Goal: Task Accomplishment & Management: Manage account settings

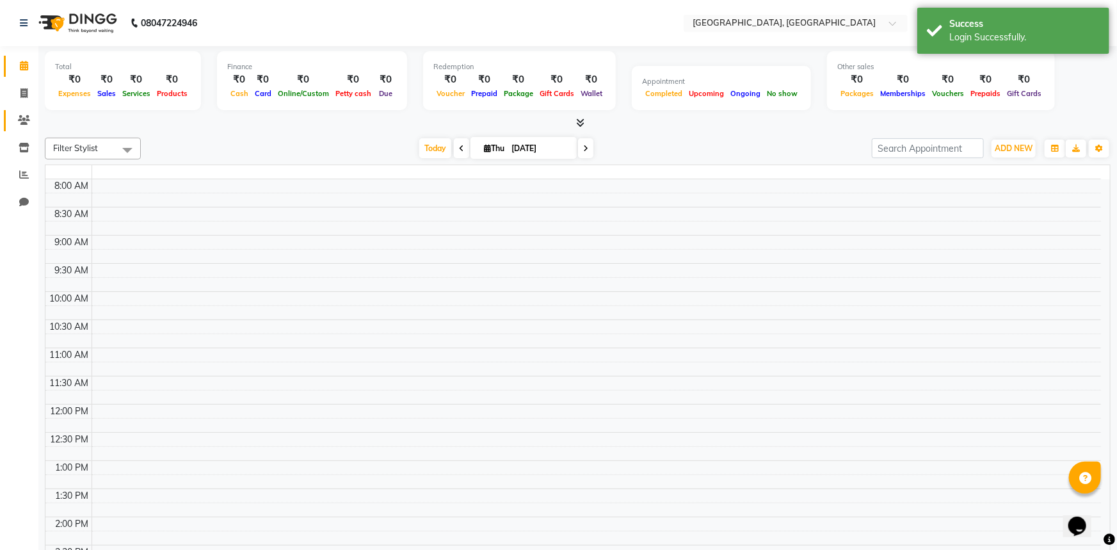
select select "en"
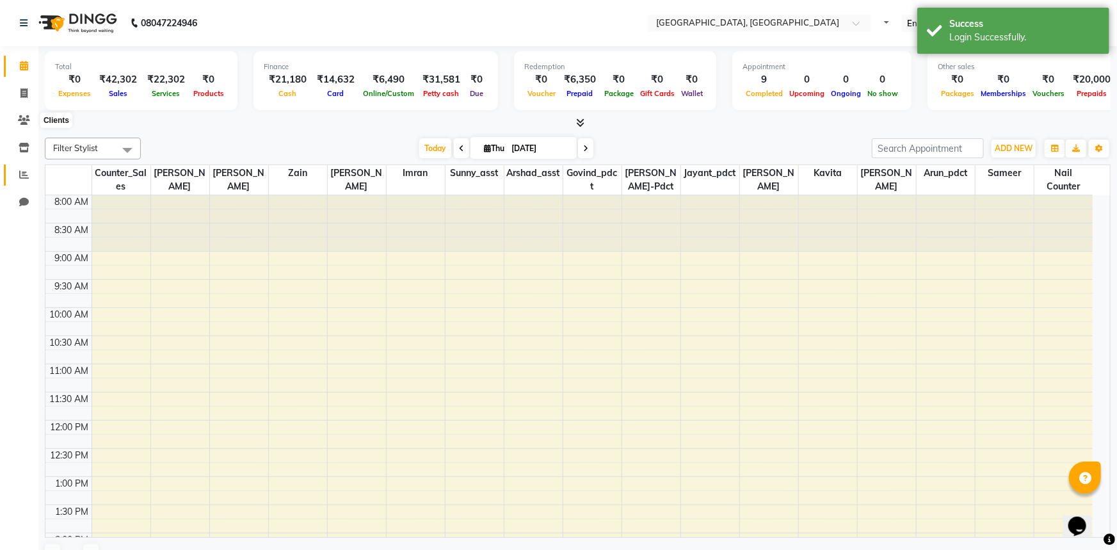
click at [19, 177] on icon at bounding box center [24, 175] width 10 height 10
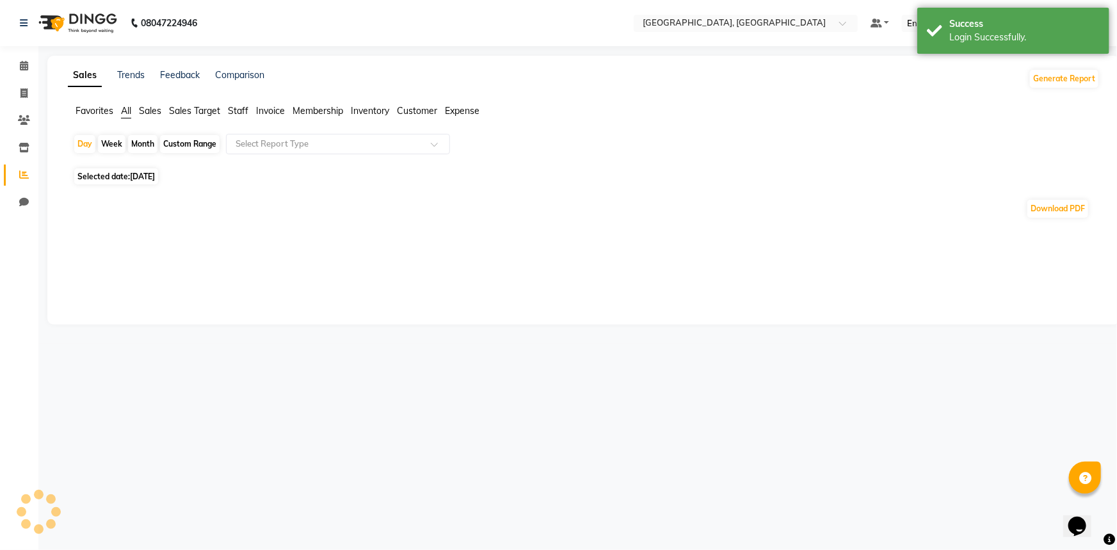
click at [192, 143] on div "Custom Range" at bounding box center [190, 144] width 60 height 18
select select "9"
select select "2025"
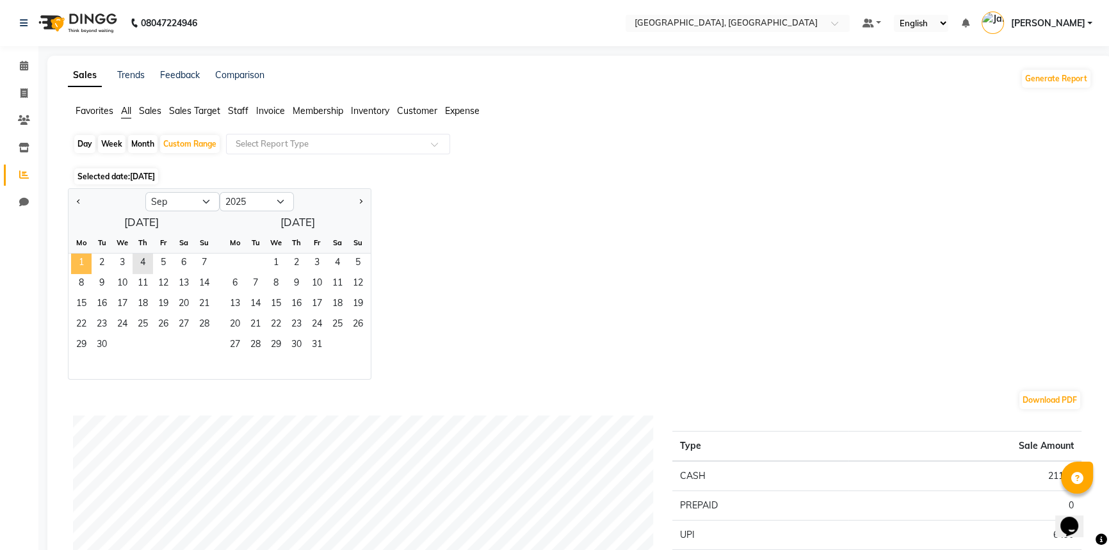
click at [76, 261] on span "1" at bounding box center [81, 264] width 20 height 20
click at [150, 259] on span "4" at bounding box center [143, 264] width 20 height 20
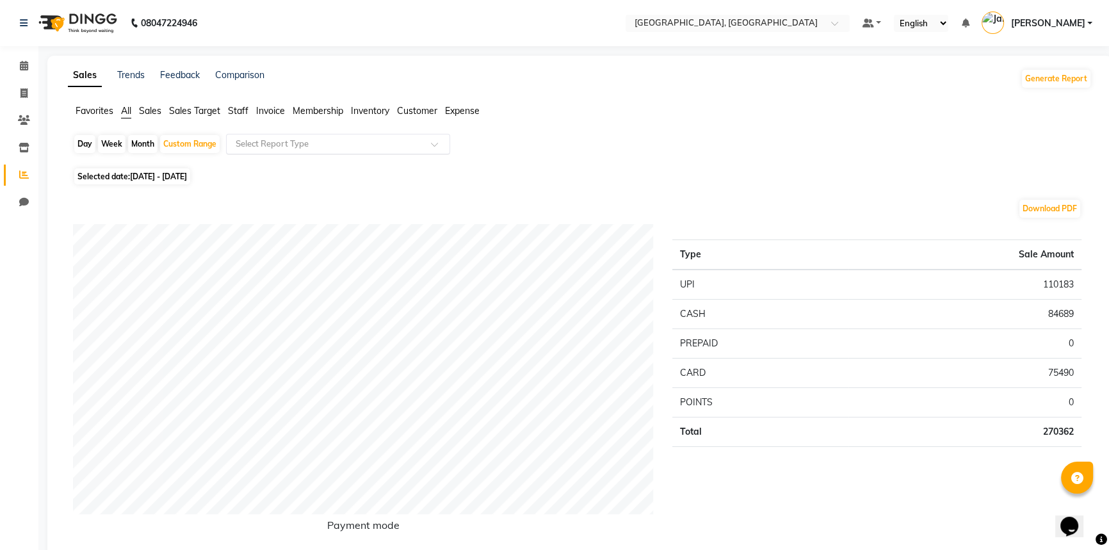
click at [341, 145] on input "text" at bounding box center [325, 144] width 184 height 13
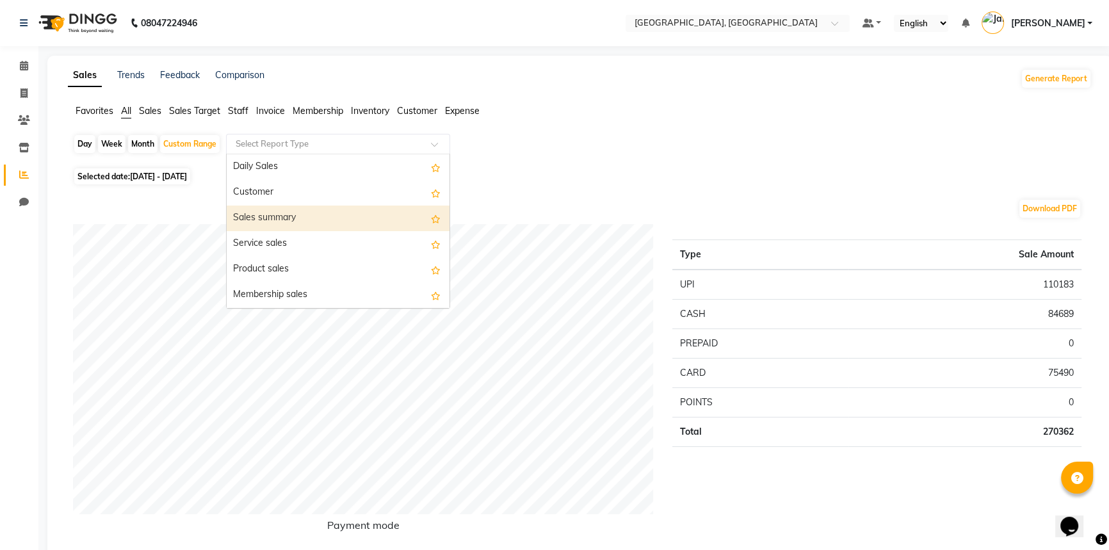
click at [330, 220] on div "Sales summary" at bounding box center [338, 219] width 223 height 26
select select "full_report"
select select "csv"
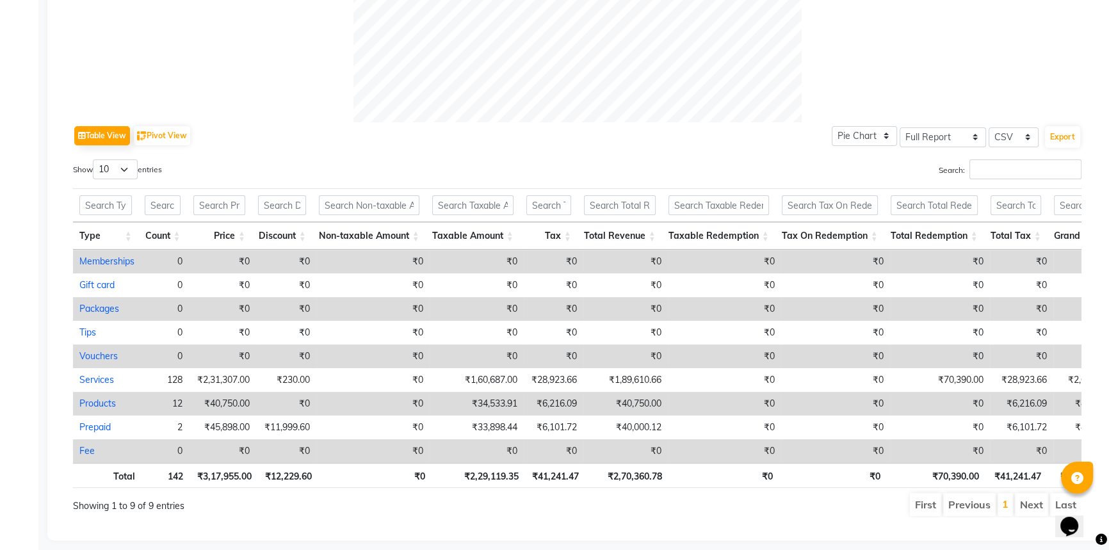
scroll to position [565, 0]
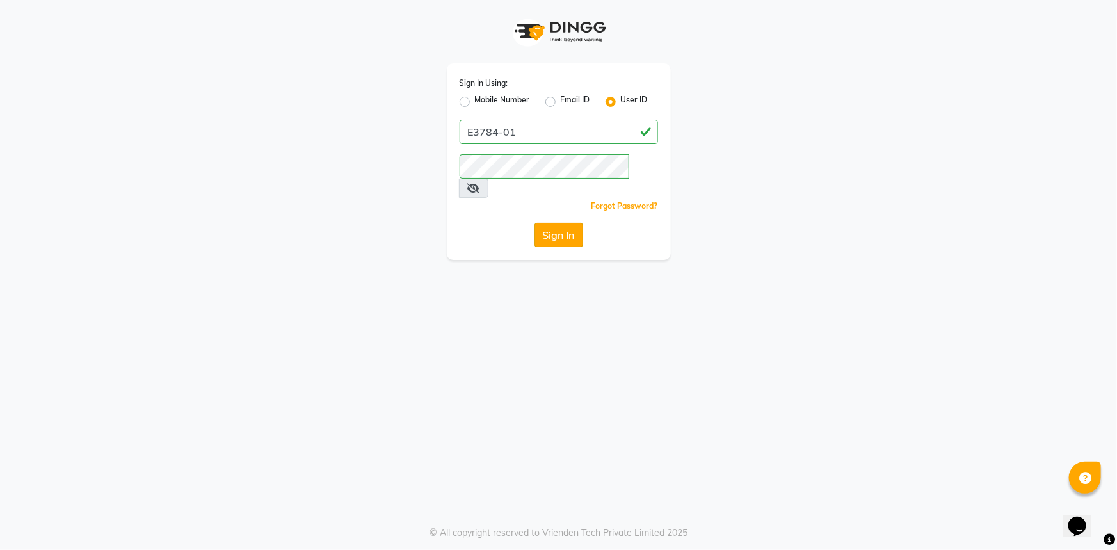
click at [560, 223] on button "Sign In" at bounding box center [559, 235] width 49 height 24
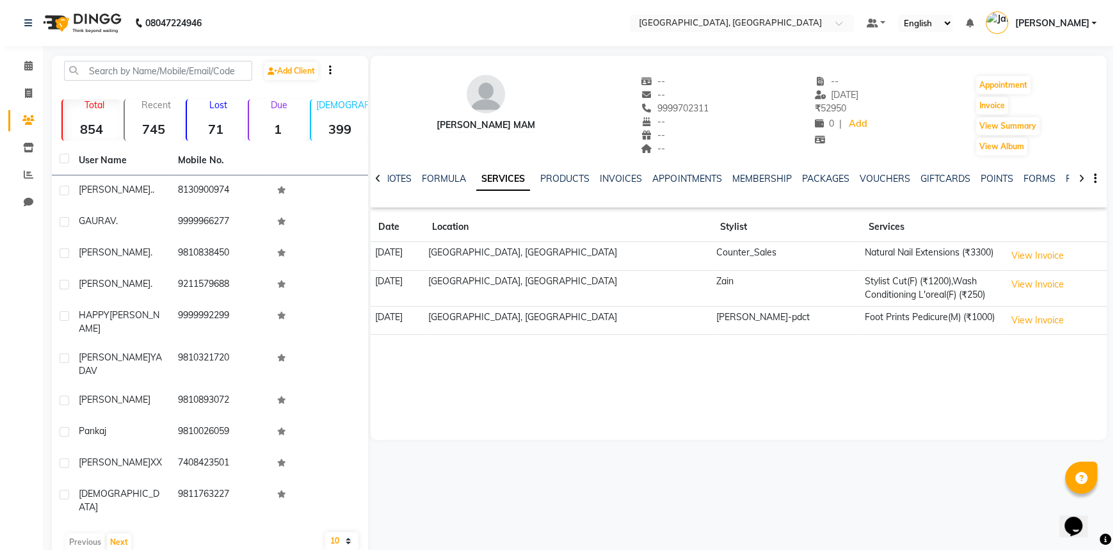
scroll to position [4, 0]
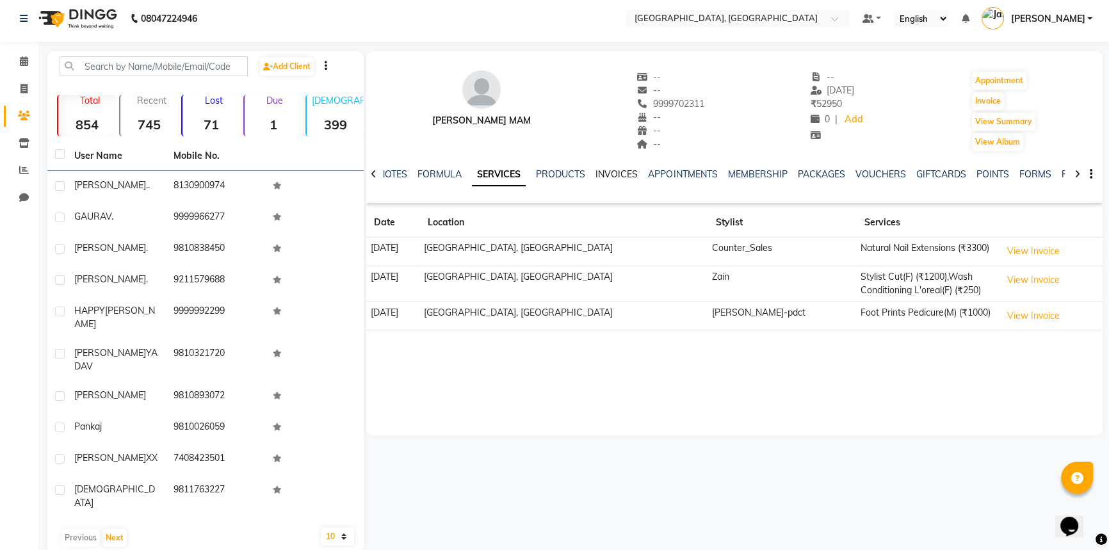
click at [621, 170] on link "INVOICES" at bounding box center [617, 174] width 42 height 12
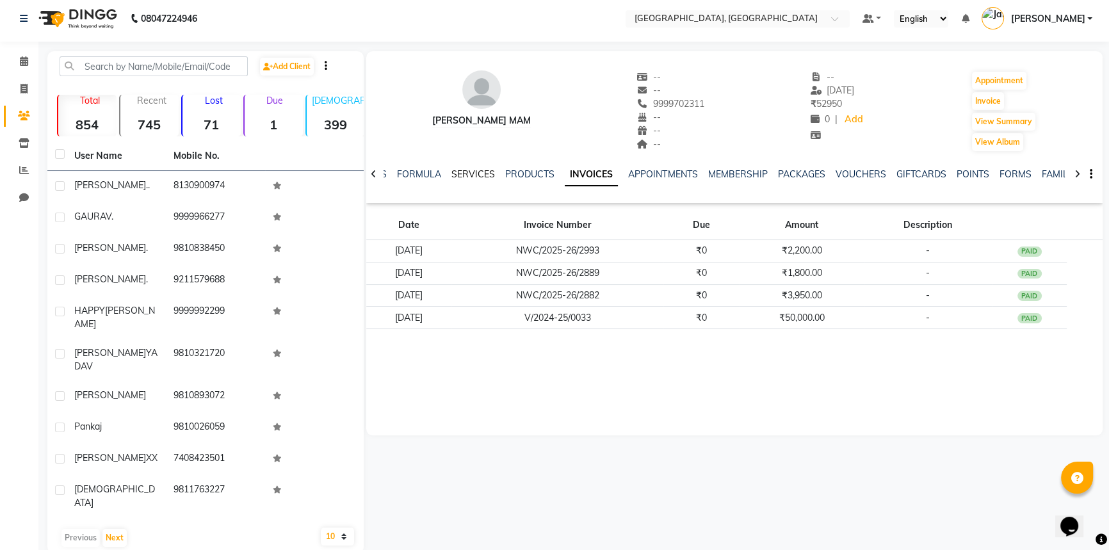
click at [471, 173] on link "SERVICES" at bounding box center [473, 174] width 44 height 12
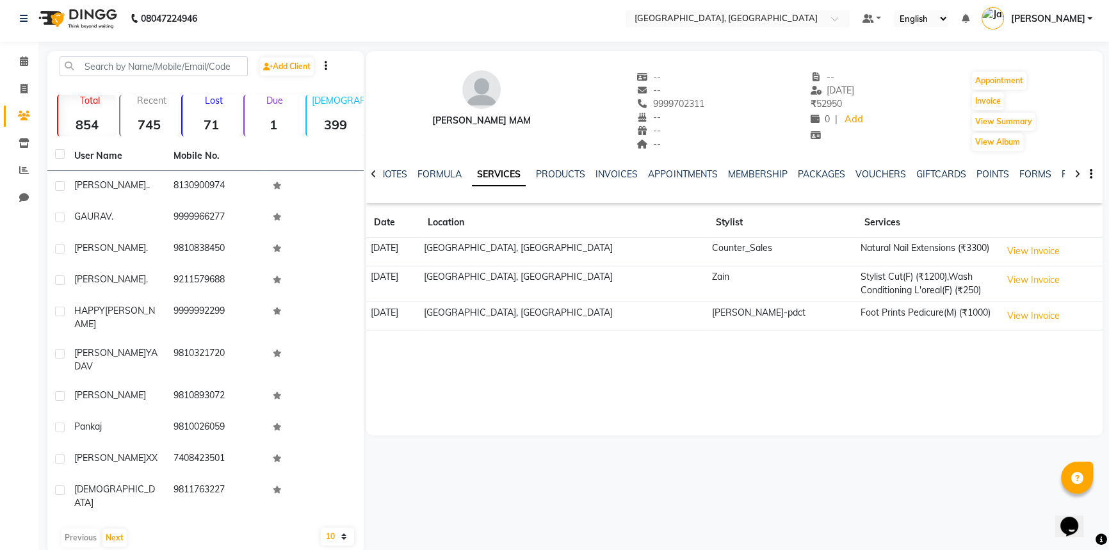
click at [859, 285] on td "Stylist Cut(F) (₹1200),Wash Conditioning L'oreal(F) (₹250)" at bounding box center [927, 284] width 140 height 36
click at [1028, 275] on button "View Invoice" at bounding box center [1033, 280] width 64 height 20
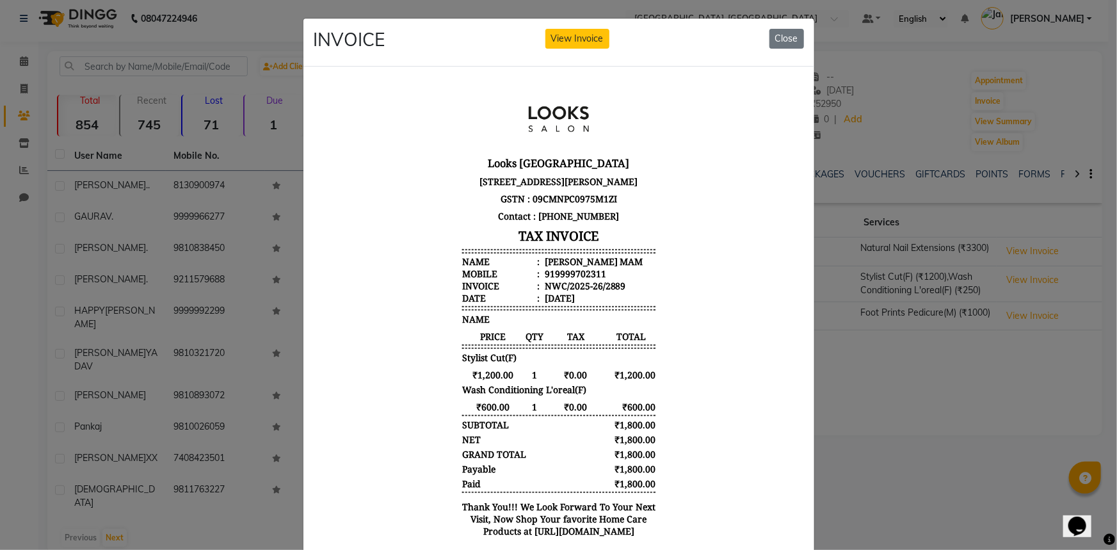
scroll to position [10, 0]
click at [778, 38] on button "Close" at bounding box center [787, 39] width 35 height 20
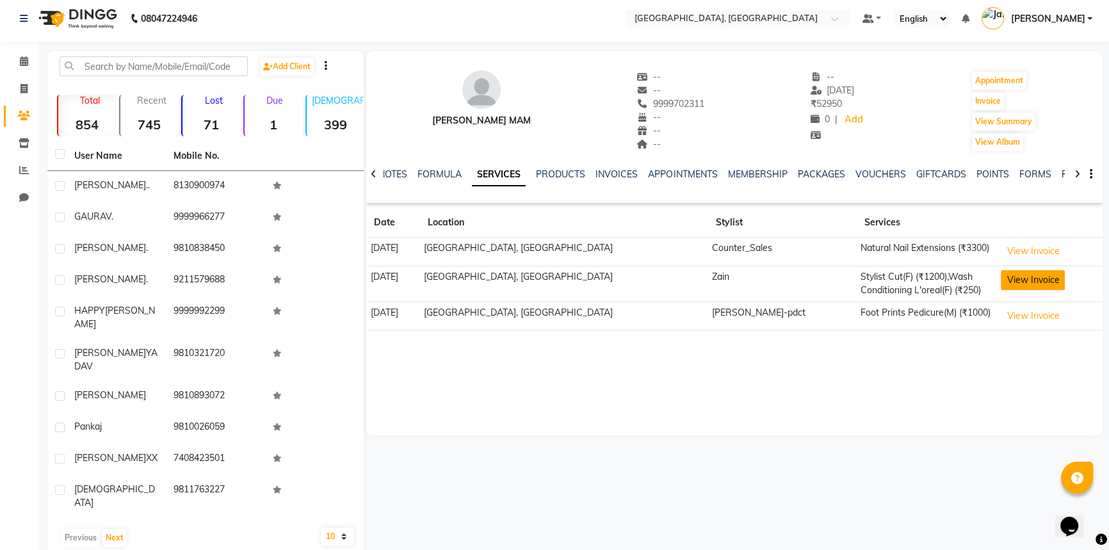
click at [1025, 283] on button "View Invoice" at bounding box center [1033, 280] width 64 height 20
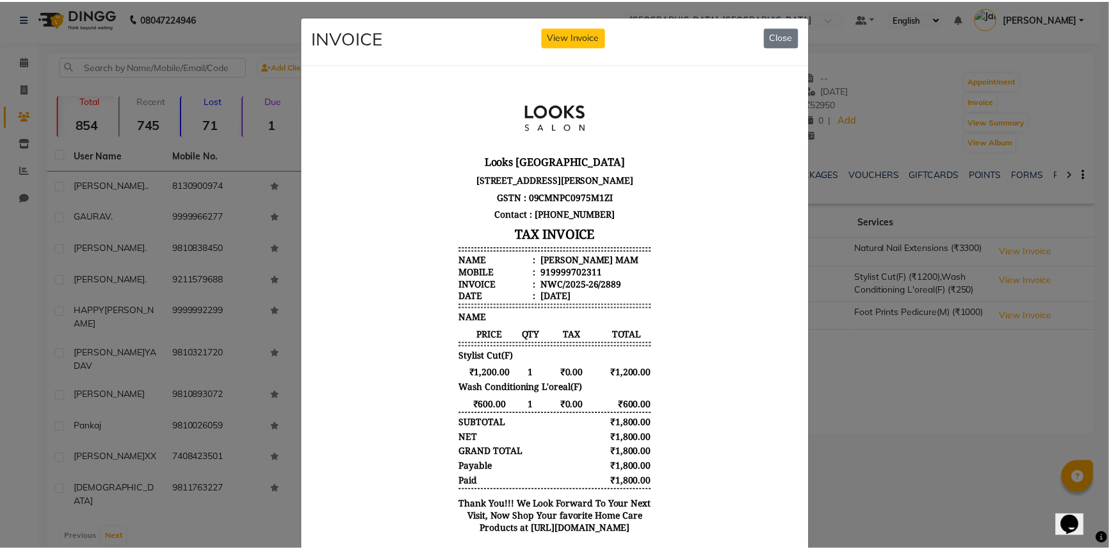
scroll to position [0, 0]
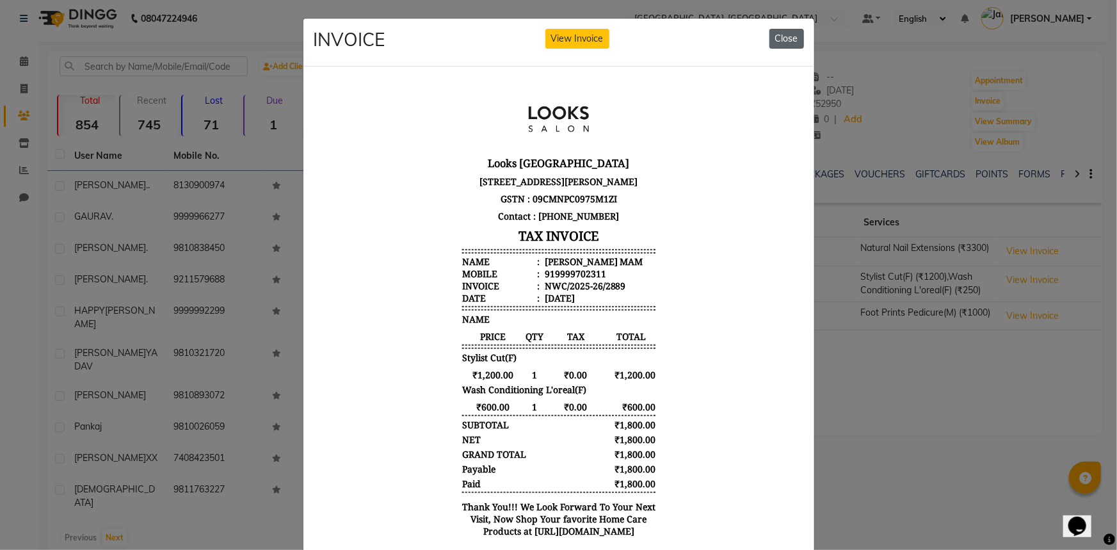
click at [781, 43] on button "Close" at bounding box center [787, 39] width 35 height 20
